Goal: Navigation & Orientation: Find specific page/section

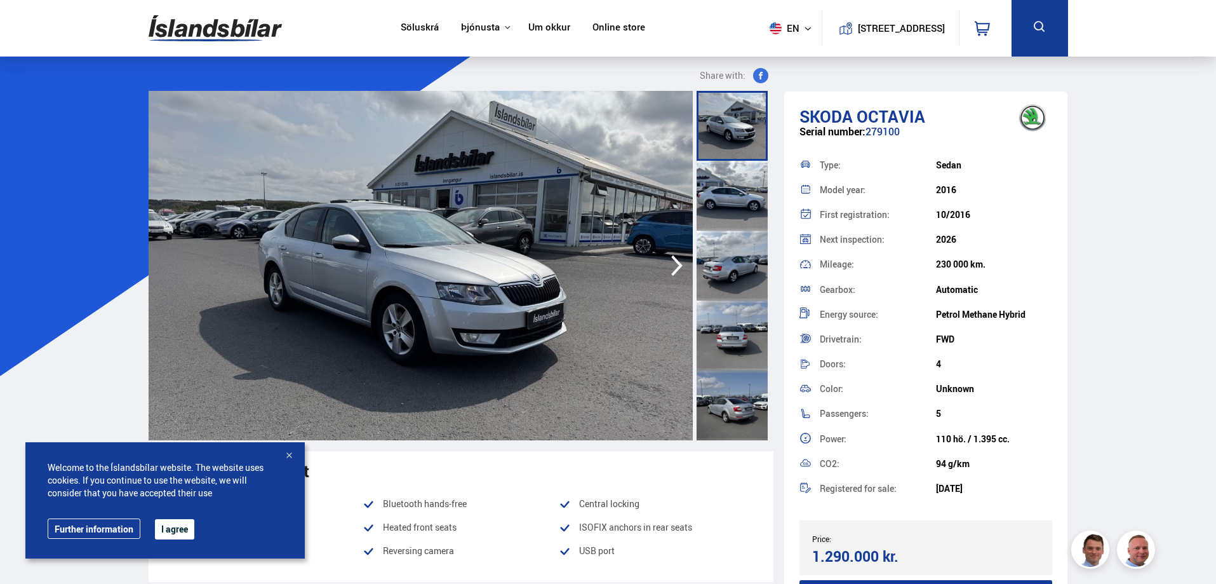
click at [170, 527] on button "I agree" at bounding box center [174, 529] width 39 height 20
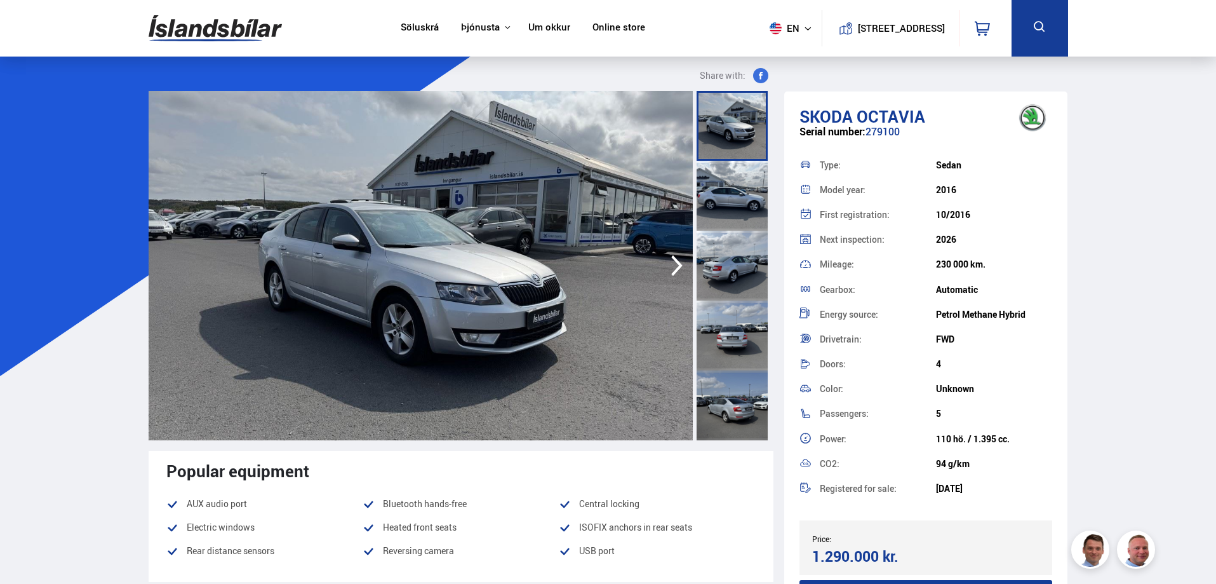
click at [413, 22] on link "Söluskrá" at bounding box center [420, 28] width 38 height 13
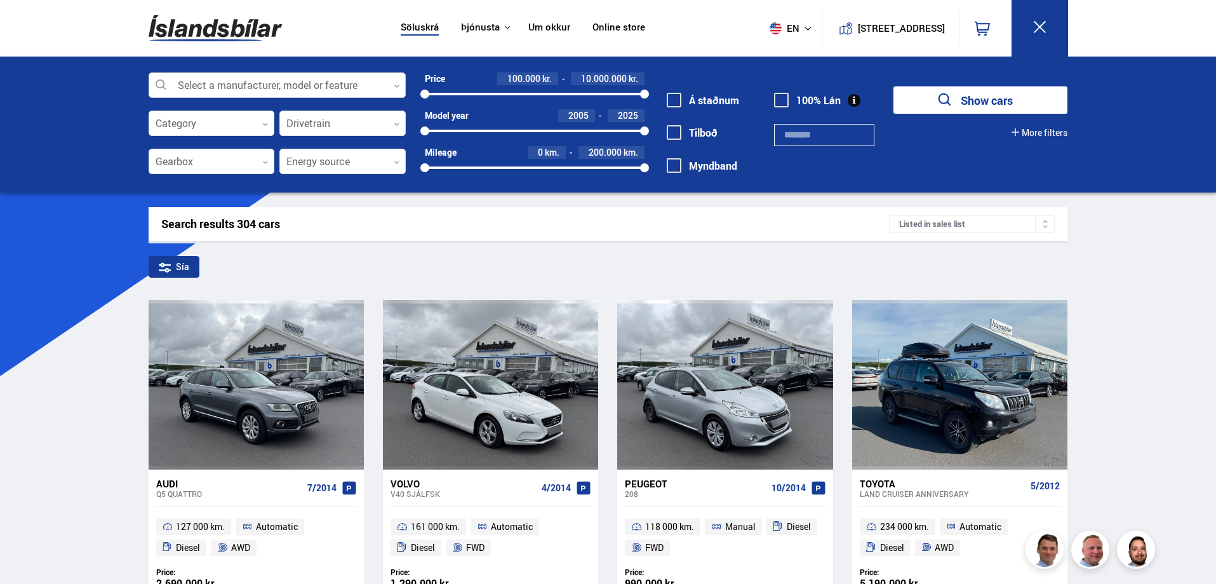
click at [393, 84] on div at bounding box center [277, 85] width 257 height 25
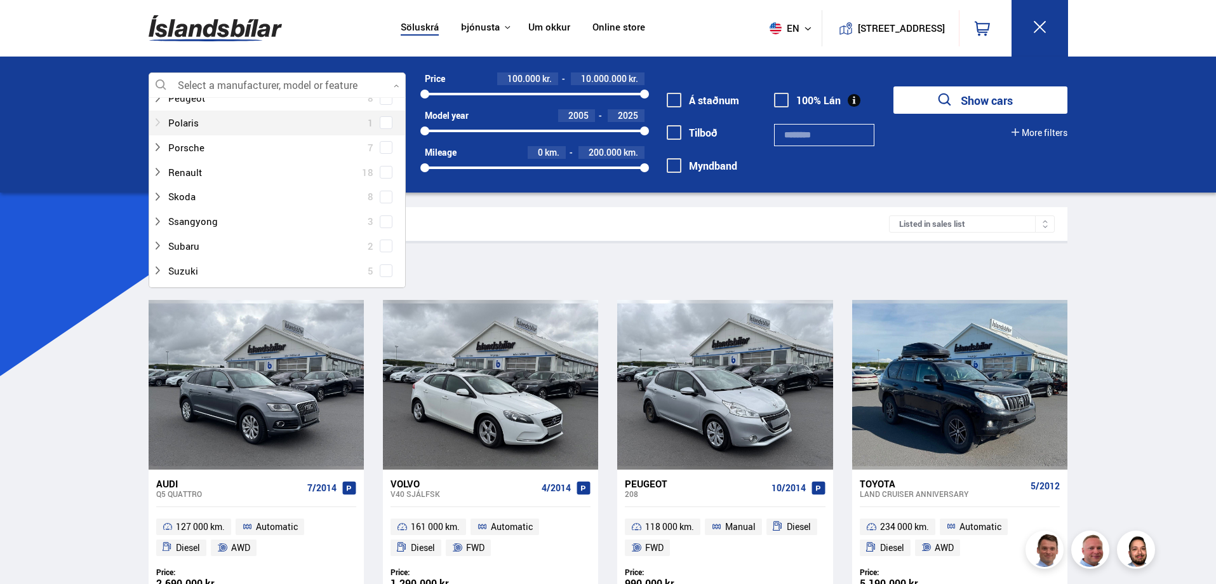
scroll to position [699, 0]
click at [229, 151] on div at bounding box center [264, 147] width 224 height 18
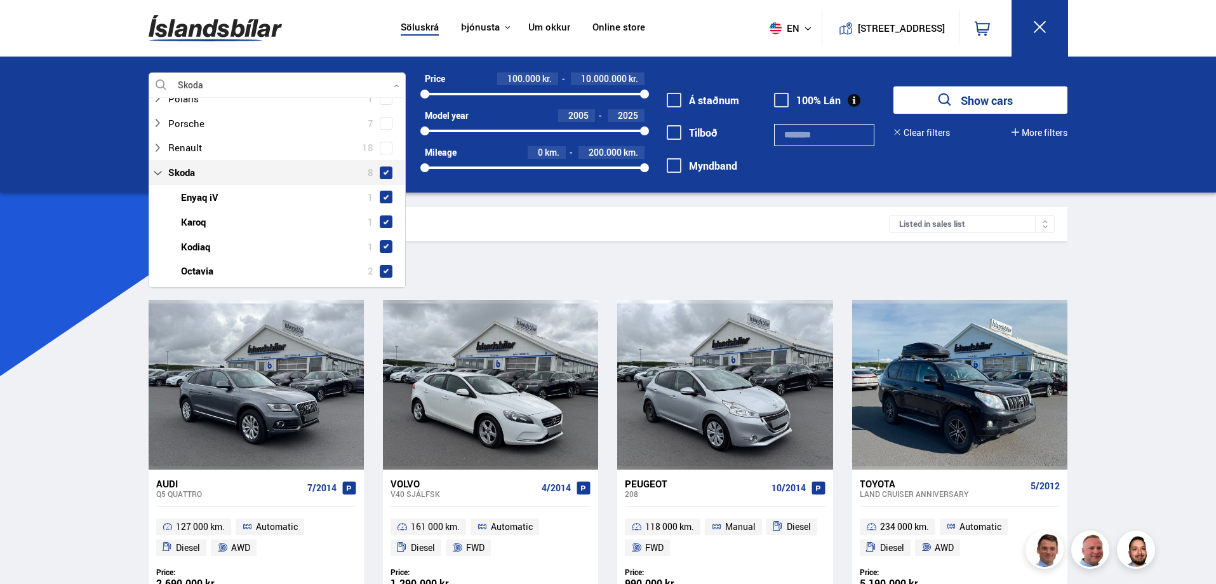
click at [381, 168] on span at bounding box center [386, 173] width 10 height 10
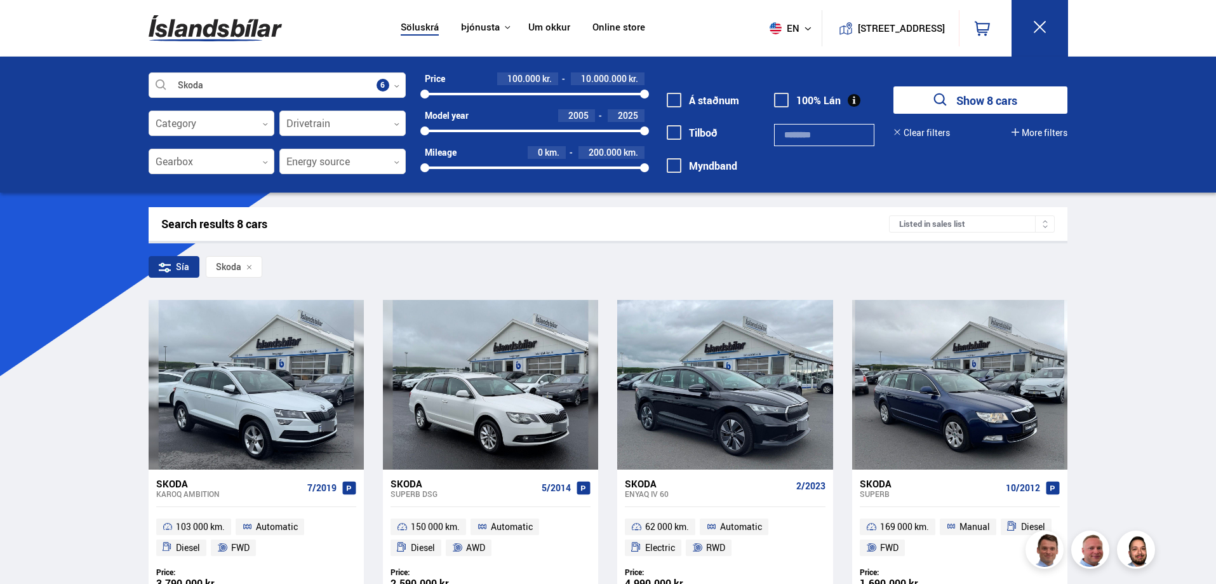
click at [9, 307] on div "Söluskrá Þjónusta Íslandsbílar [DOMAIN_NAME] Íslandsvörn Leiðbeiningar Um okkur…" at bounding box center [608, 593] width 1216 height 1187
click at [804, 28] on icon at bounding box center [808, 29] width 8 height 8
click at [770, 50] on link "is" at bounding box center [784, 53] width 67 height 18
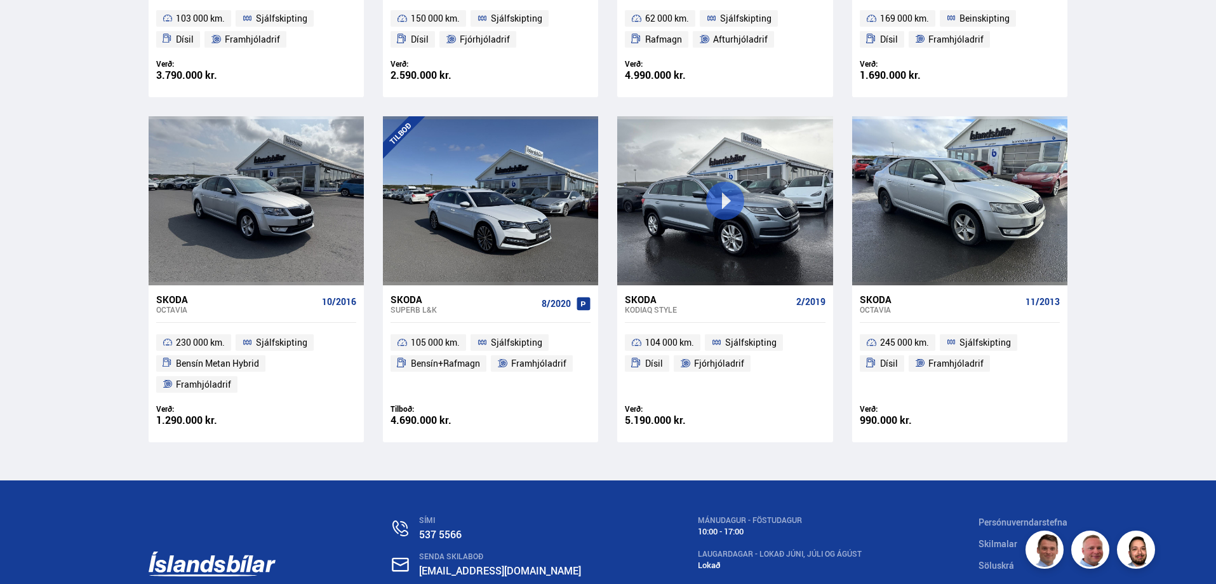
scroll to position [127, 0]
